Goal: Task Accomplishment & Management: Complete application form

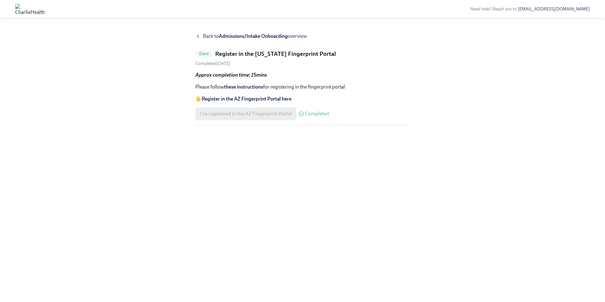
click at [259, 37] on strong "Admissions/Intake Onboarding" at bounding box center [253, 36] width 69 height 6
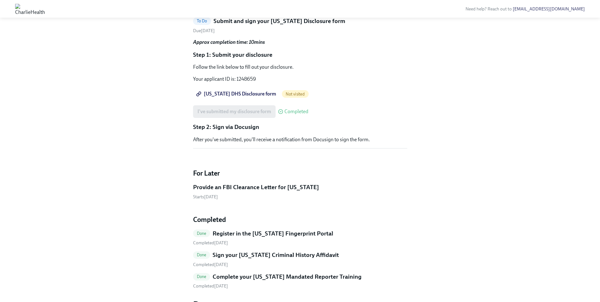
scroll to position [548, 0]
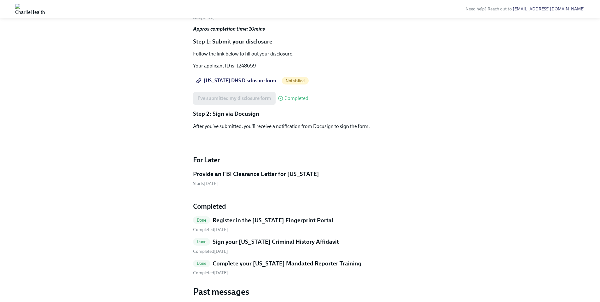
click at [248, 84] on span "[US_STATE] DHS Disclosure form" at bounding box center [236, 80] width 79 height 6
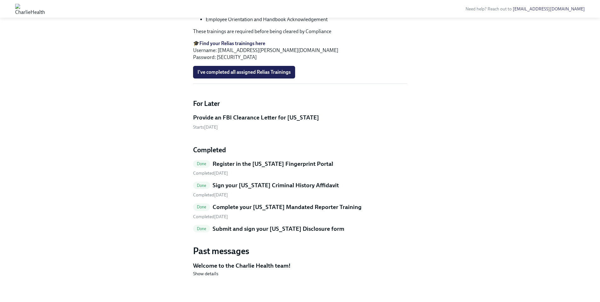
scroll to position [548, 0]
click at [288, 229] on h5 "Submit and sign your [US_STATE] Disclosure form" at bounding box center [279, 229] width 132 height 8
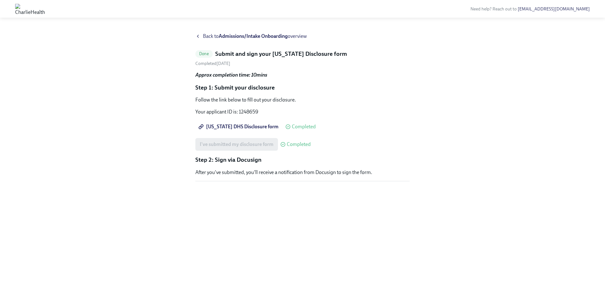
click at [249, 112] on p "Your applicant ID is: 1248659" at bounding box center [302, 111] width 214 height 7
copy p "1248659"
click at [254, 35] on strong "Admissions/Intake Onboarding" at bounding box center [253, 36] width 69 height 6
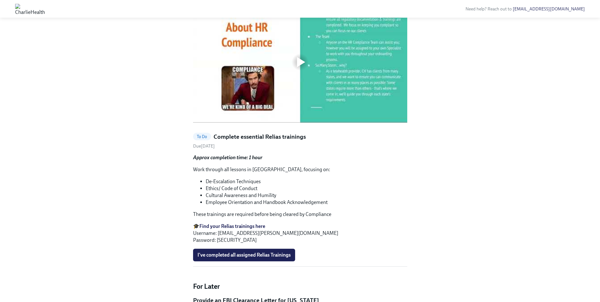
scroll to position [279, 0]
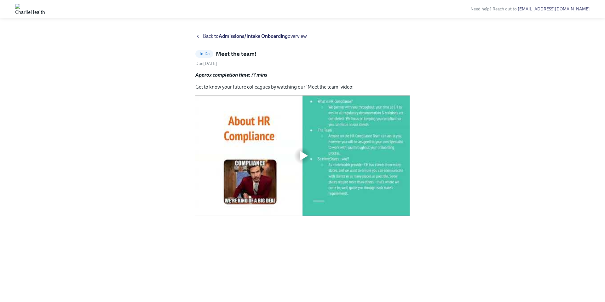
click at [247, 35] on strong "Admissions/Intake Onboarding" at bounding box center [253, 36] width 69 height 6
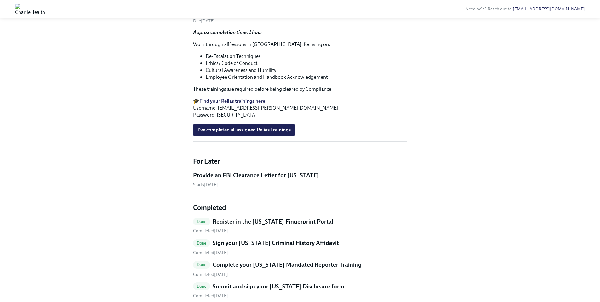
scroll to position [347, 0]
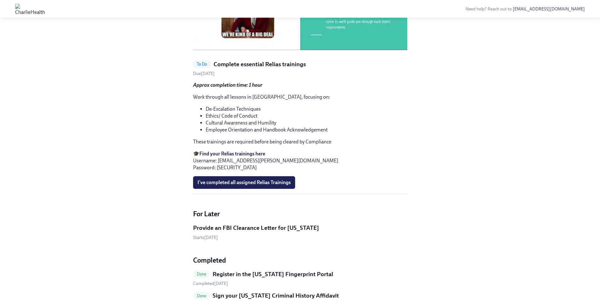
click at [251, 157] on strong "Find your Relias trainings here" at bounding box center [232, 154] width 66 height 6
click at [250, 157] on strong "Find your Relias trainings here" at bounding box center [232, 154] width 66 height 6
click at [267, 185] on span "I've completed all assigned Relias Trainings" at bounding box center [243, 182] width 93 height 6
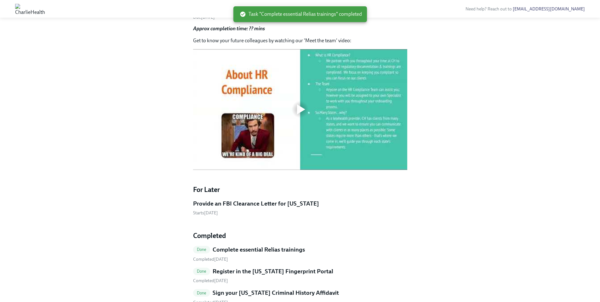
scroll to position [174, 0]
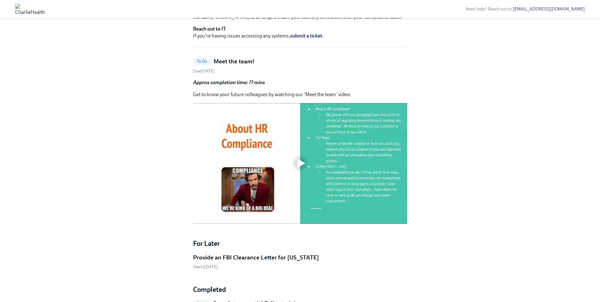
click at [238, 85] on strong "Approx completion time: ?? mins" at bounding box center [229, 82] width 72 height 6
click at [203, 64] on span "To Do" at bounding box center [202, 61] width 18 height 5
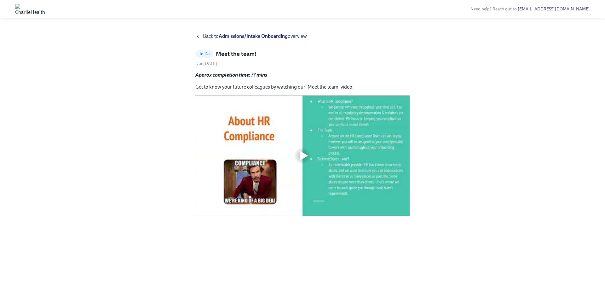
click at [207, 55] on span "To Do" at bounding box center [204, 53] width 18 height 5
click at [236, 56] on h5 "Meet the team!" at bounding box center [236, 54] width 41 height 8
click at [201, 36] on div "Back to Admissions/Intake Onboarding overview" at bounding box center [302, 36] width 214 height 7
